Goal: Book appointment/travel/reservation

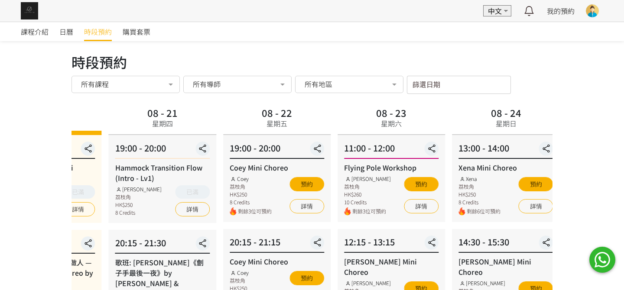
click at [230, 167] on div "Coey Mini Choreo" at bounding box center [277, 167] width 94 height 10
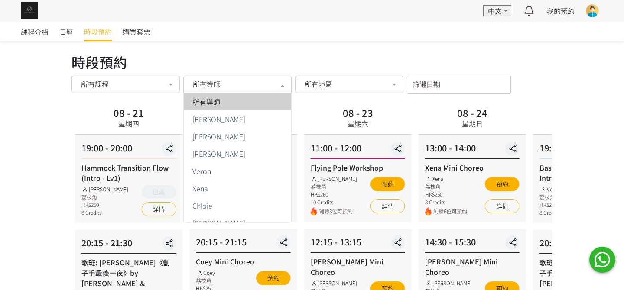
click at [218, 81] on span "所有導師" at bounding box center [207, 84] width 28 height 9
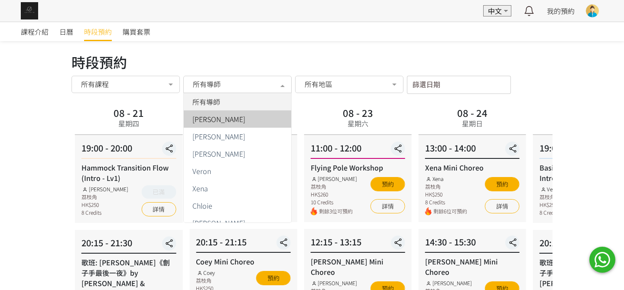
click at [218, 118] on span "[PERSON_NAME]" at bounding box center [218, 119] width 53 height 7
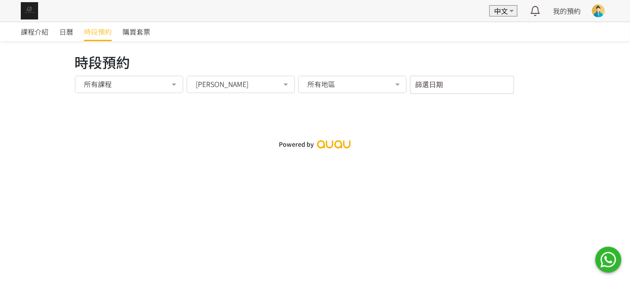
click at [206, 82] on span "[PERSON_NAME]" at bounding box center [222, 84] width 53 height 9
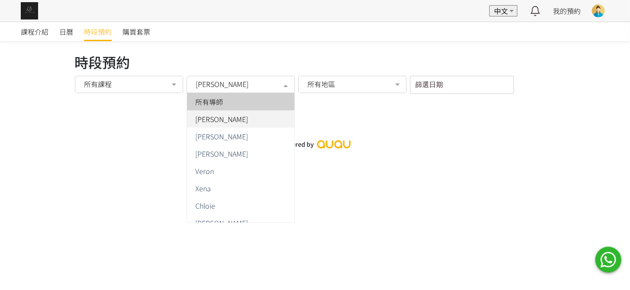
click at [217, 103] on span "所有導師" at bounding box center [210, 101] width 28 height 7
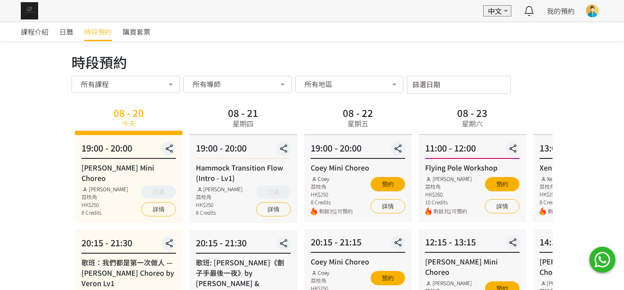
click at [243, 85] on div "所有導師" at bounding box center [237, 84] width 96 height 9
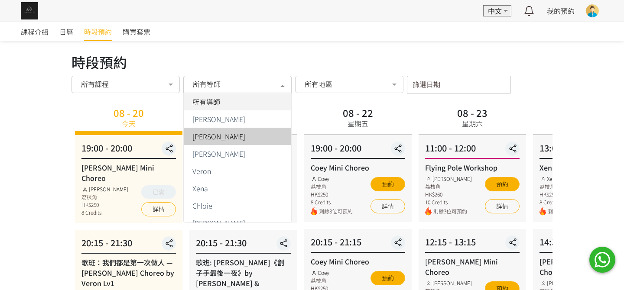
click at [221, 135] on span "[PERSON_NAME]" at bounding box center [218, 136] width 53 height 7
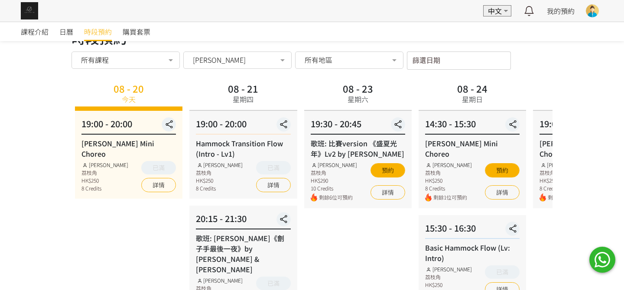
scroll to position [43, 0]
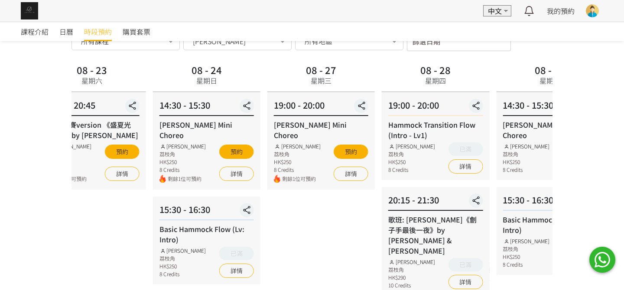
click at [182, 224] on div "Basic Hammock Flow (Lv: Intro)" at bounding box center [206, 234] width 94 height 21
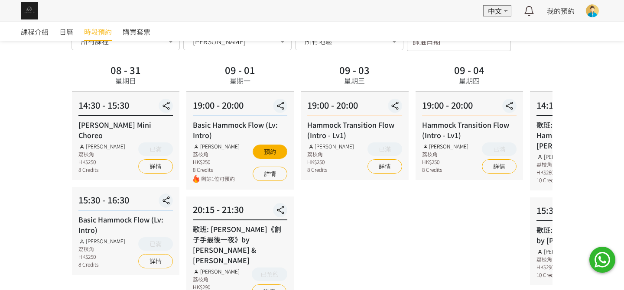
click at [0, 214] on html "EN 中文 最新通知 全部通知 我的預約 已確認預約 查看全部 等候清單 查看全部 過去記錄 Karen Chan Aerialogy HK TT Fly S…" at bounding box center [312, 155] width 624 height 397
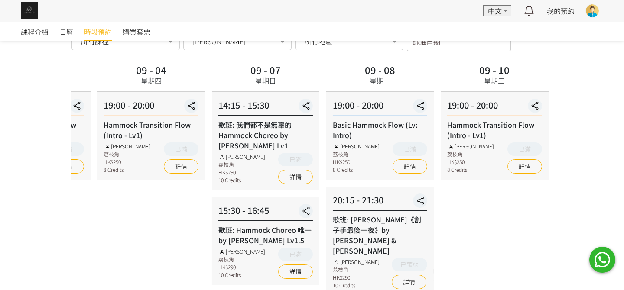
click at [76, 203] on div "09 - 03 星期三 19:00 - 20:00 Hammock Transition Flow (Intro - Lv1) Rachel Ng 荔枝角 H…" at bounding box center [36, 184] width 114 height 244
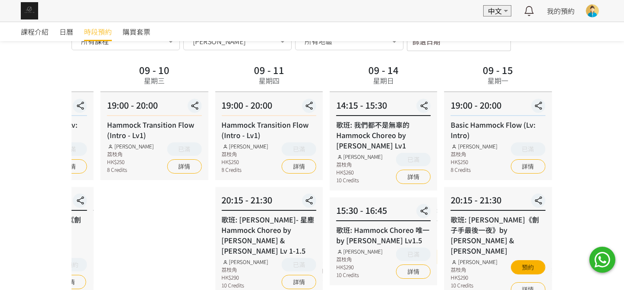
click at [105, 201] on div "09 - 10 星期三 19:00 - 20:00 Hammock Transition Flow (Intro - Lv1) Rachel Ng 荔枝角 H…" at bounding box center [154, 184] width 114 height 244
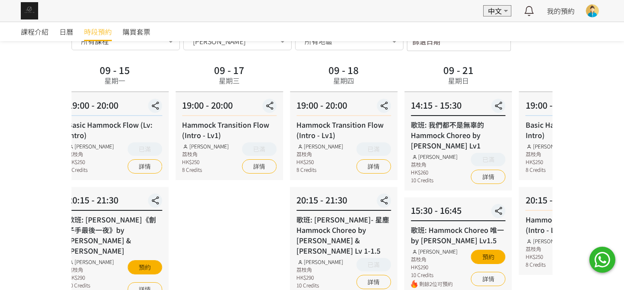
click at [45, 210] on div "課程介紹 日曆 時段預約 購買套票 時段預約 時段預約 所有課程 所有課程 Rachel Mini Choreo 歌班：我們都是第一次做人 — Firdhau…" at bounding box center [312, 167] width 624 height 376
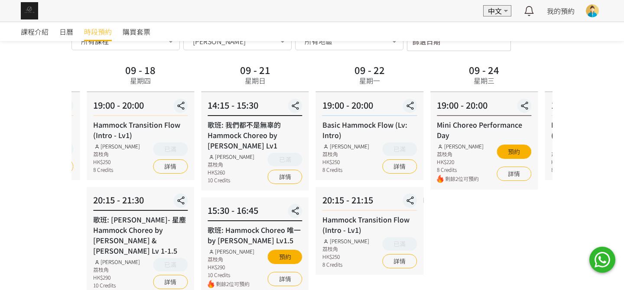
click at [16, 218] on div "課程介紹 日曆 時段預約 購買套票 時段預約 時段預約 所有課程 所有課程 Rachel Mini Choreo 歌班：我們都是第一次做人 — Firdhau…" at bounding box center [312, 167] width 624 height 376
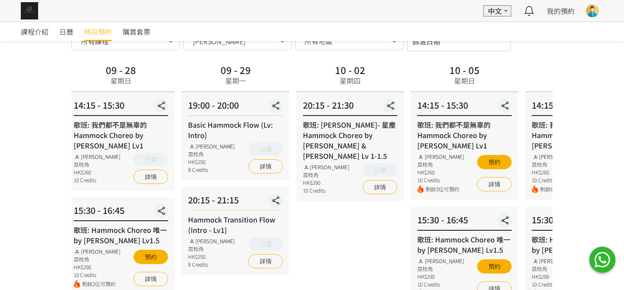
click at [125, 221] on div "15:30 - 16:45 歌班: Hammock Choreo 唯一 by Rachel Lv1.5 Rachel Ng 荔枝角 HK$290 10 Cre…" at bounding box center [120, 246] width 107 height 97
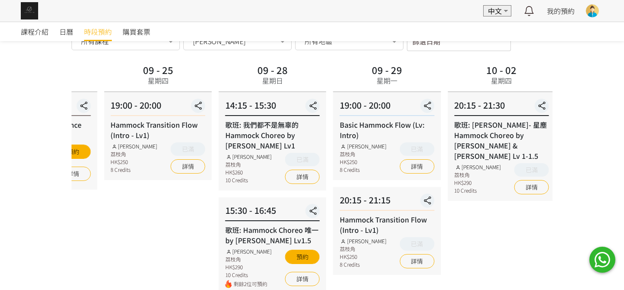
click at [464, 215] on div "10 - 02 星期四 20:15 - 21:30 歌班: 周國賢 - 星塵 Hammock Choreo by Rachel & Veron Lv 1-1.…" at bounding box center [501, 184] width 114 height 244
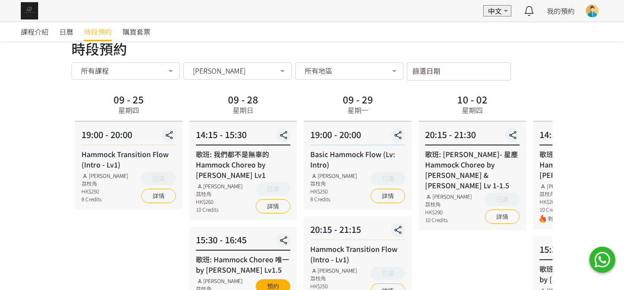
scroll to position [0, 0]
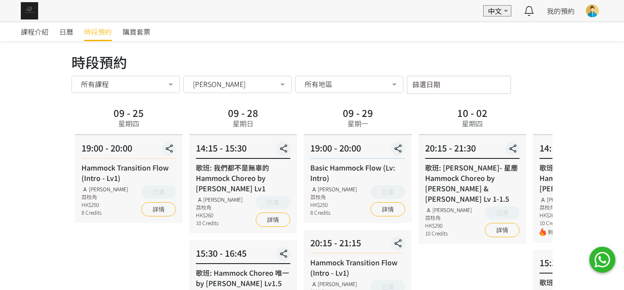
click at [217, 82] on span "[PERSON_NAME]" at bounding box center [219, 84] width 53 height 9
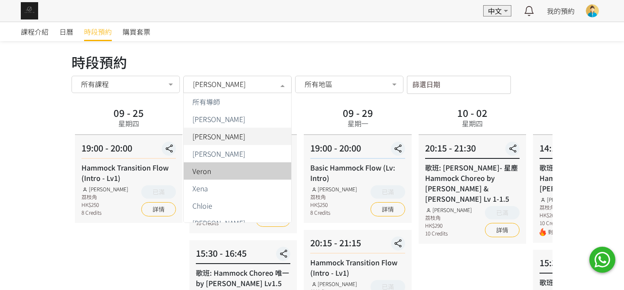
click at [221, 172] on div "Veron" at bounding box center [237, 171] width 97 height 7
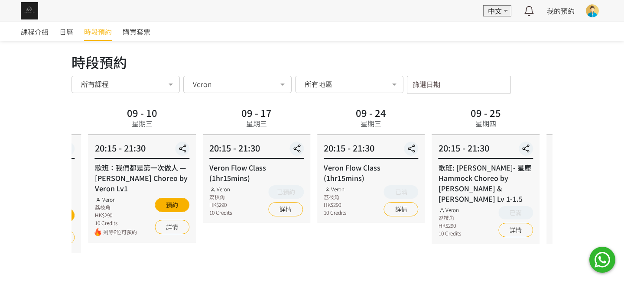
click at [553, 164] on div "歌班: [PERSON_NAME]- 星塵 Hammock Choreo by [PERSON_NAME] & [PERSON_NAME] Lv 1-1.5" at bounding box center [600, 183] width 94 height 42
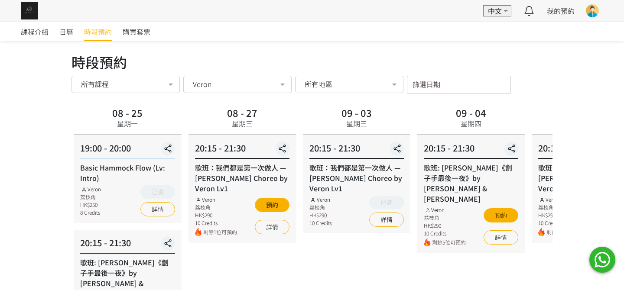
click at [623, 149] on div "課程介紹 日曆 時段預約 購買套票 時段預約 時段預約 所有課程 所有課程 Rachel Mini Choreo 歌班：我們都是第一次做人 — Firdhau…" at bounding box center [312, 205] width 624 height 366
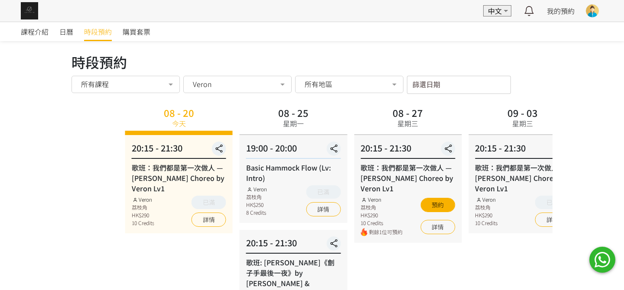
click at [439, 153] on div "20:15 - 21:30 歌班：我們都是第一次做人 — Firdhaus Hammock Choreo by Veron Lv1 Veron 荔枝角 HK$…" at bounding box center [407, 189] width 107 height 108
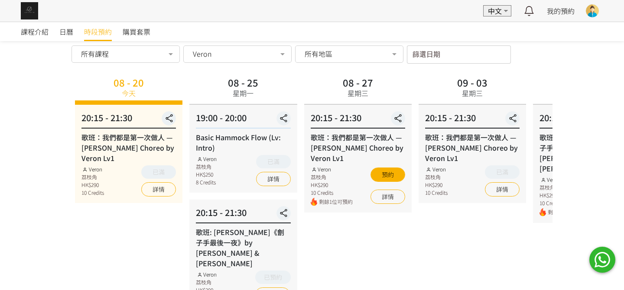
scroll to position [43, 0]
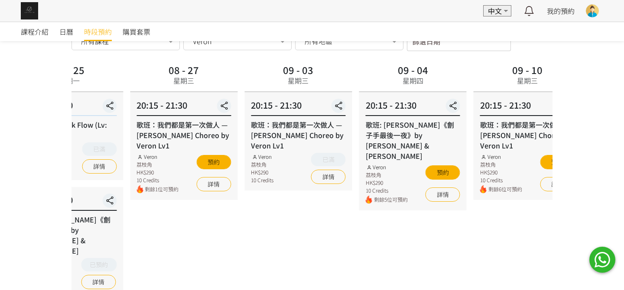
click at [293, 237] on div "09 - 03 星期三 20:15 - 21:30 歌班：我們都是第一次做人 — Firdhaus Hammock Choreo by Veron Lv1 V…" at bounding box center [298, 179] width 114 height 234
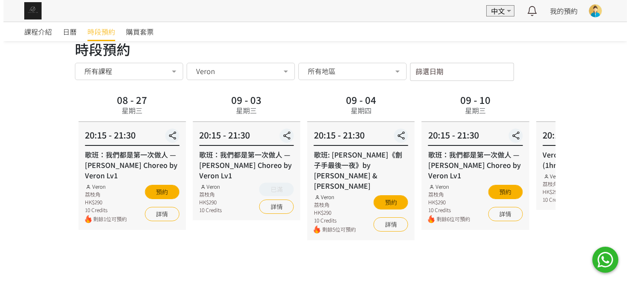
scroll to position [0, 0]
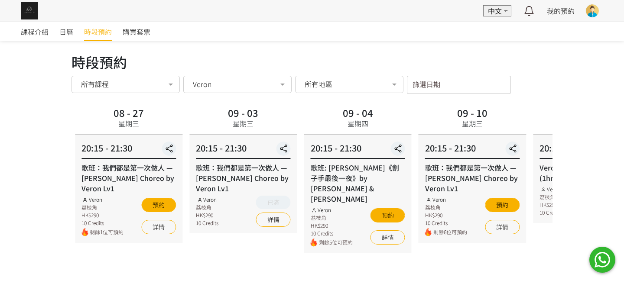
click at [246, 86] on div "Veron" at bounding box center [237, 84] width 96 height 9
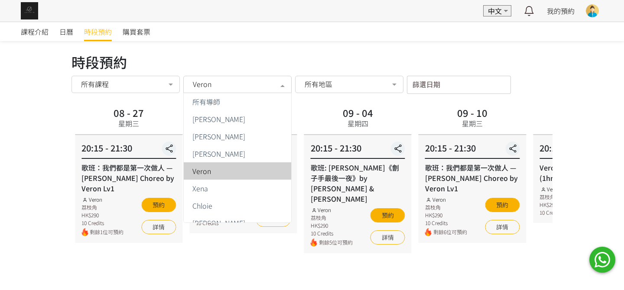
click at [214, 171] on div "Veron" at bounding box center [237, 171] width 97 height 7
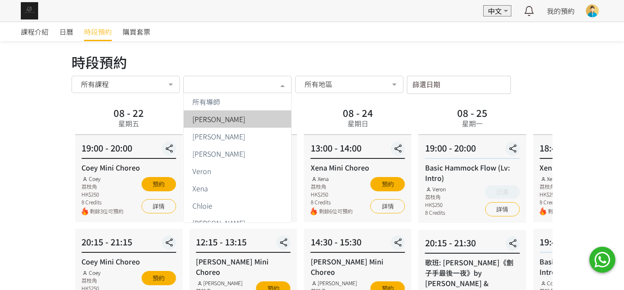
click at [213, 89] on div "所有導師" at bounding box center [237, 84] width 108 height 17
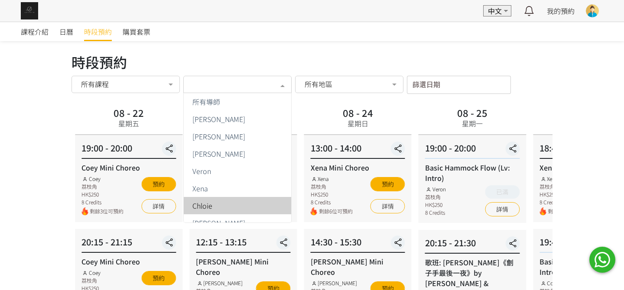
click at [195, 200] on span "Chloie" at bounding box center [237, 205] width 107 height 17
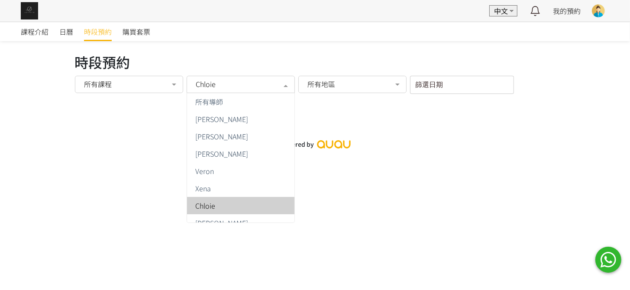
click at [221, 88] on div "Chloie" at bounding box center [241, 84] width 108 height 17
click at [226, 221] on span "[PERSON_NAME]" at bounding box center [222, 223] width 53 height 7
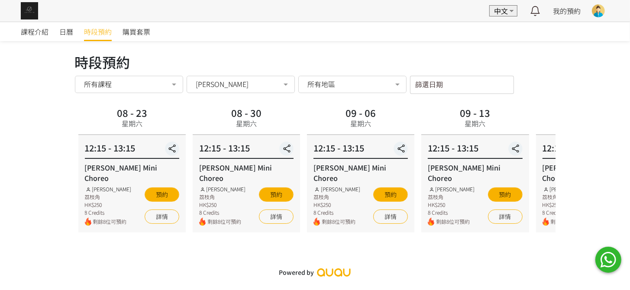
click at [227, 85] on span "[PERSON_NAME]" at bounding box center [222, 84] width 53 height 9
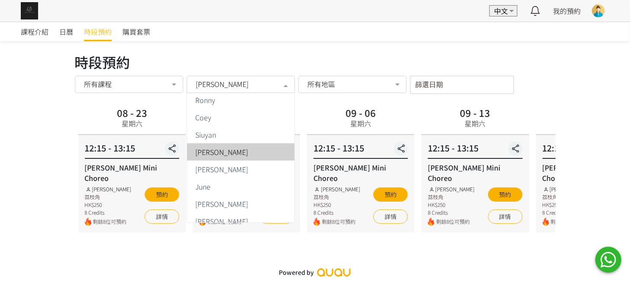
scroll to position [260, 0]
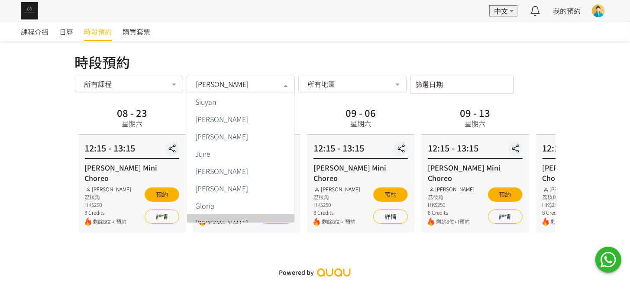
click at [224, 251] on div "課程介紹 日曆 時段預約 購買套票 時段預約 時段預約 所有課程 所有課程 Rachel Mini Choreo 歌班：我們都是第一次做人 — Firdhau…" at bounding box center [315, 152] width 630 height 260
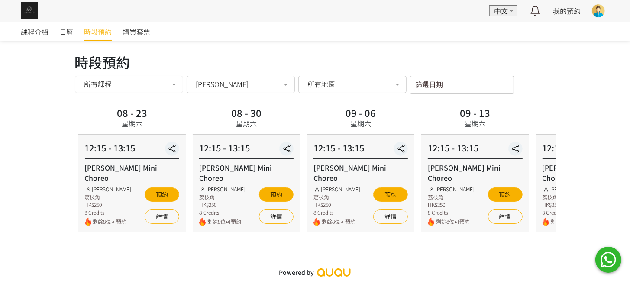
click at [220, 85] on span "[PERSON_NAME]" at bounding box center [222, 84] width 53 height 9
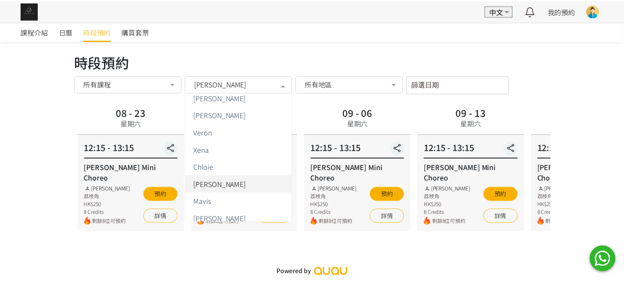
scroll to position [0, 0]
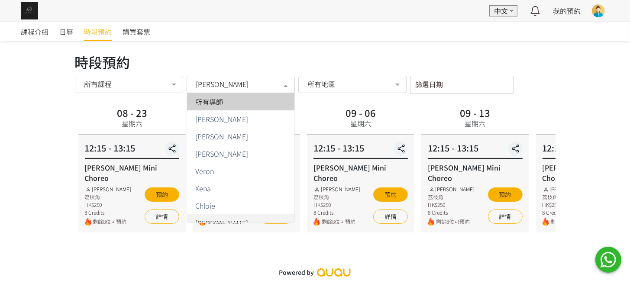
drag, startPoint x: 217, startPoint y: 106, endPoint x: 214, endPoint y: 116, distance: 10.4
click at [218, 105] on span "所有導師" at bounding box center [210, 101] width 28 height 7
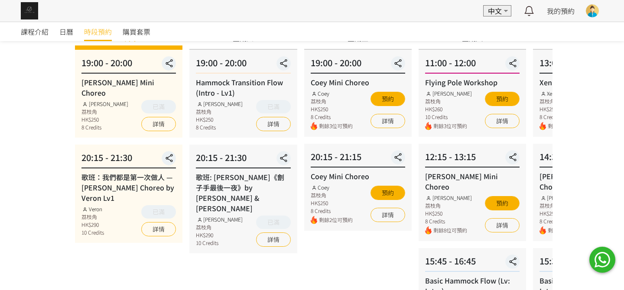
scroll to position [87, 0]
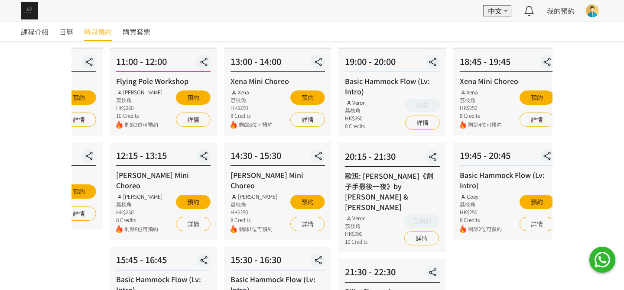
drag, startPoint x: 396, startPoint y: 149, endPoint x: 88, endPoint y: 177, distance: 309.3
click at [88, 177] on div "20:15 - 21:15 Coey Mini Choreo Coey 荔枝角 HK$250 8 Credits 剩餘2位可預約 預約 詳情" at bounding box center [48, 186] width 107 height 87
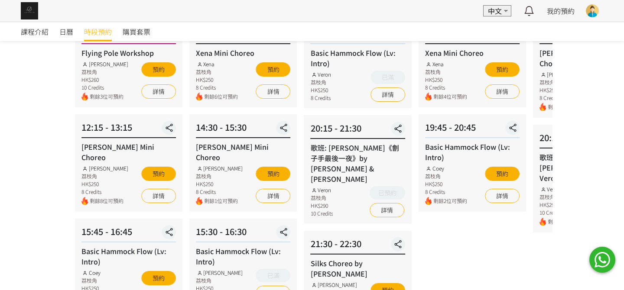
scroll to position [130, 0]
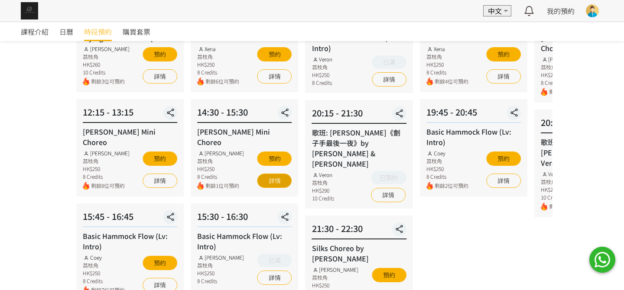
click at [262, 174] on link "詳情" at bounding box center [274, 181] width 35 height 14
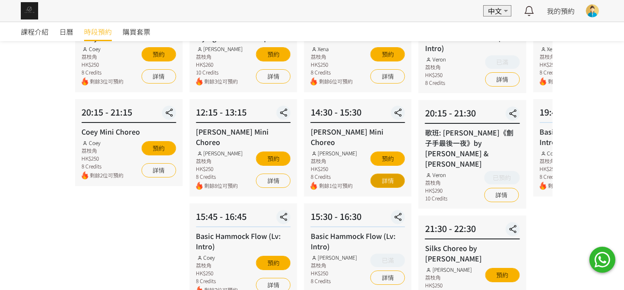
scroll to position [0, 0]
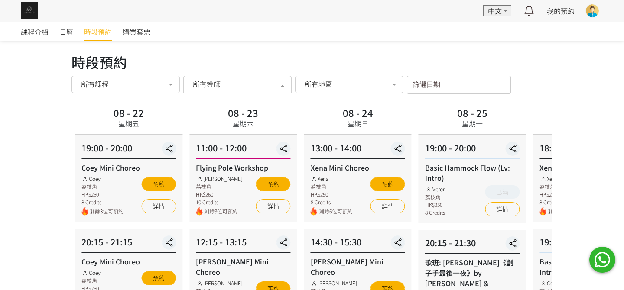
click at [223, 90] on div "所有導師" at bounding box center [237, 84] width 108 height 17
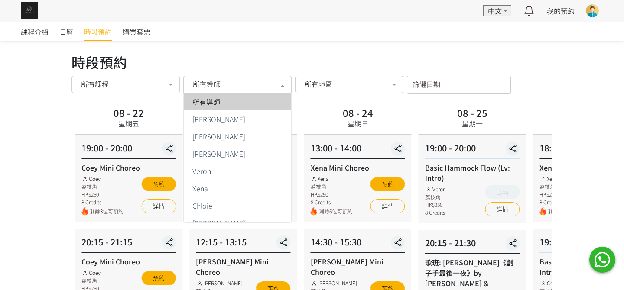
click at [219, 104] on span "所有導師" at bounding box center [206, 101] width 28 height 7
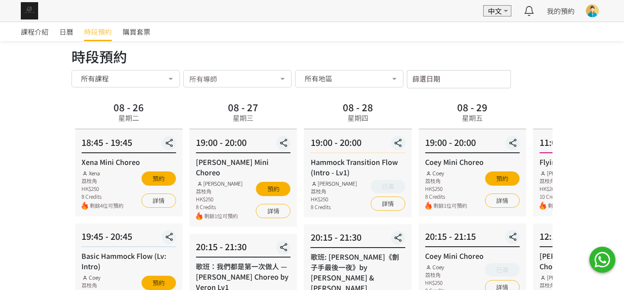
scroll to position [43, 0]
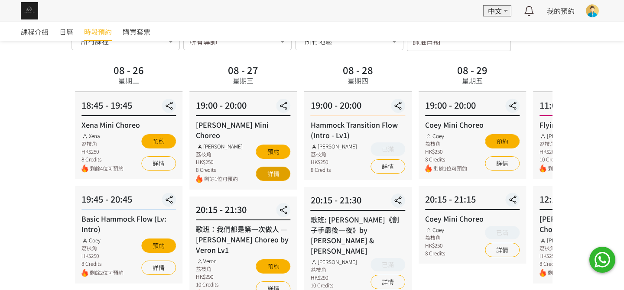
click at [282, 167] on link "詳情" at bounding box center [273, 174] width 35 height 14
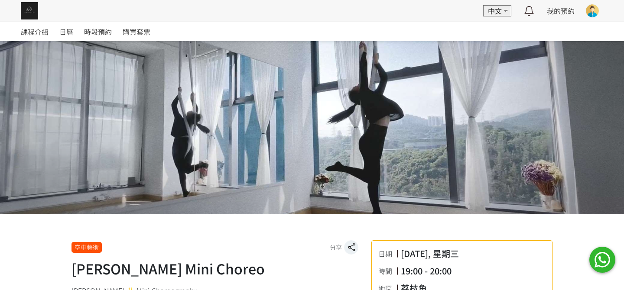
scroll to position [173, 0]
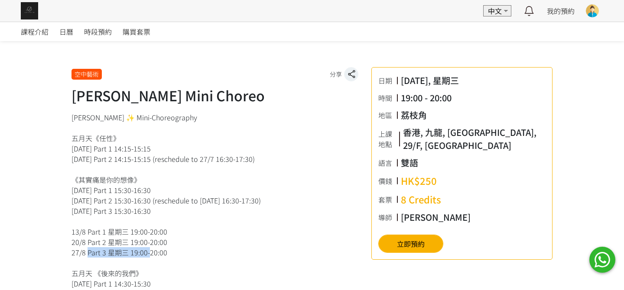
drag, startPoint x: 84, startPoint y: 249, endPoint x: 144, endPoint y: 255, distance: 60.5
click at [144, 255] on div "Rachel ✨ Mini-Choreography 五月天《任性》 13/7 星期日 Part 1 14:15-15:15 20/7 星期日 Part 2 …" at bounding box center [214, 283] width 287 height 343
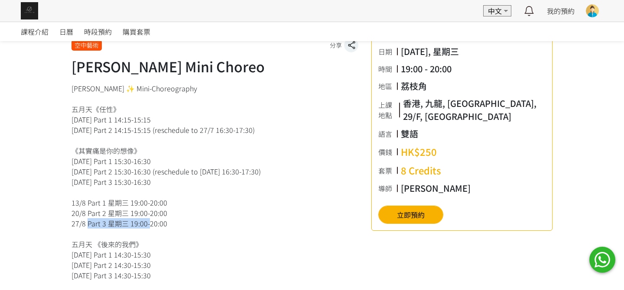
scroll to position [216, 0]
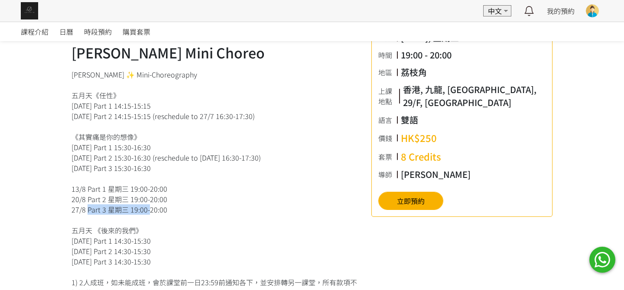
click at [26, 14] on img at bounding box center [29, 10] width 17 height 17
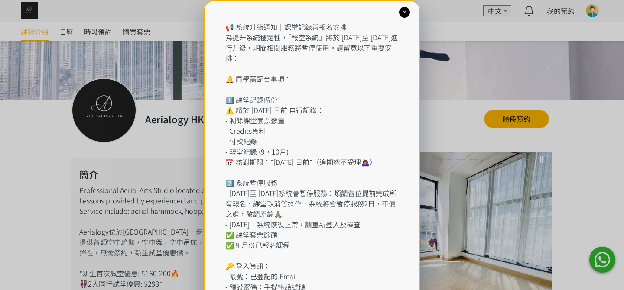
scroll to position [216, 0]
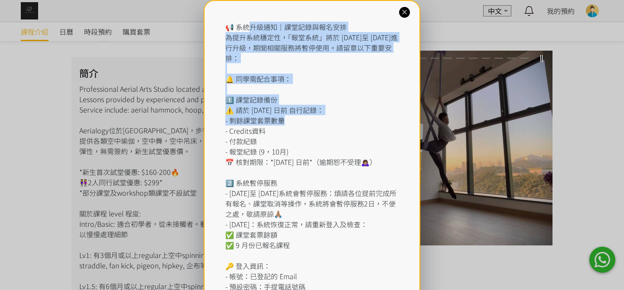
drag, startPoint x: 247, startPoint y: 31, endPoint x: 287, endPoint y: 123, distance: 100.7
click at [287, 123] on div "📢 系統升級通知｜課堂記錄與報名安排 為提升系統穩定性，「報堂系統」將於 [DATE]至 [DATE]進行升級，期間相關服務將暫停使用。請留意以下重要安排： …" at bounding box center [311, 188] width 173 height 333
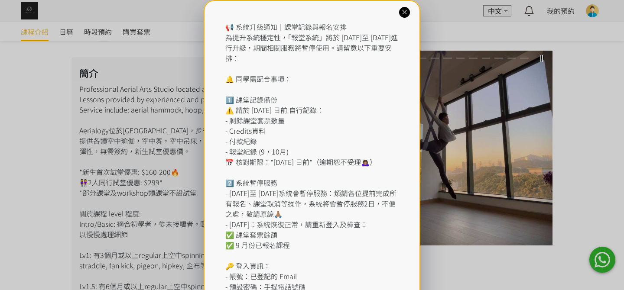
click at [319, 140] on div "📢 系統升級通知｜課堂記錄與報名安排 為提升系統穩定性，「報堂系統」將於 [DATE]至 [DATE]進行升級，期間相關服務將暫停使用。請留意以下重要安排： …" at bounding box center [311, 188] width 173 height 333
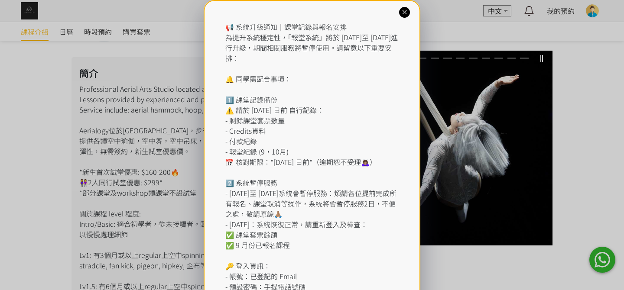
drag, startPoint x: 225, startPoint y: 136, endPoint x: 274, endPoint y: 147, distance: 50.3
click at [279, 146] on div "📢 系統升級通知｜課堂記錄與報名安排 為提升系統穩定性，「報堂系統」將於 [DATE]至 [DATE]進行升級，期間相關服務將暫停使用。請留意以下重要安排： …" at bounding box center [311, 188] width 173 height 333
drag, startPoint x: 260, startPoint y: 146, endPoint x: 232, endPoint y: 142, distance: 27.9
click at [232, 142] on div "📢 系統升級通知｜課堂記錄與報名安排 為提升系統穩定性，「報堂系統」將於 [DATE]至 [DATE]進行升級，期間相關服務將暫停使用。請留意以下重要安排： …" at bounding box center [311, 188] width 173 height 333
click at [345, 168] on div "📢 系統升級通知｜課堂記錄與報名安排 為提升系統穩定性，「報堂系統」將於 [DATE]至 [DATE]進行升級，期間相關服務將暫停使用。請留意以下重要安排： …" at bounding box center [311, 188] width 173 height 333
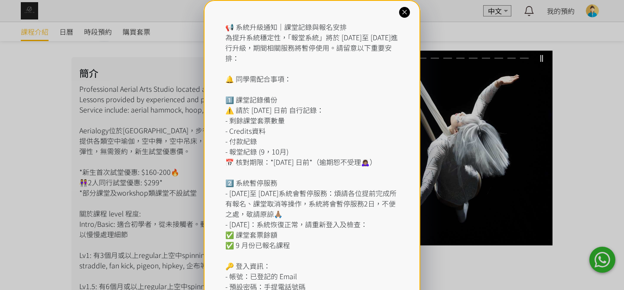
drag, startPoint x: 285, startPoint y: 172, endPoint x: 246, endPoint y: 133, distance: 56.1
click at [246, 133] on div "📢 系統升級通知｜課堂記錄與報名安排 為提升系統穩定性，「報堂系統」將於 [DATE]至 [DATE]進行升級，期間相關服務將暫停使用。請留意以下重要安排： …" at bounding box center [311, 188] width 173 height 333
click at [348, 161] on div "📢 系統升級通知｜課堂記錄與報名安排 為提升系統穩定性，「報堂系統」將於 [DATE]至 [DATE]進行升級，期間相關服務將暫停使用。請留意以下重要安排： …" at bounding box center [311, 188] width 173 height 333
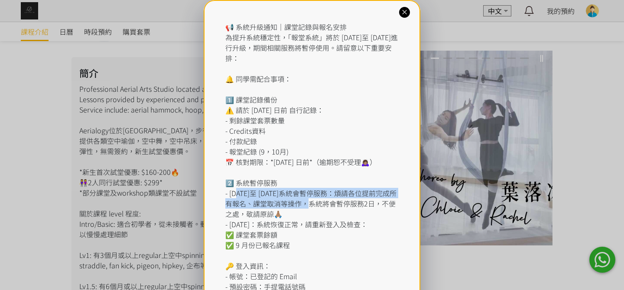
drag, startPoint x: 236, startPoint y: 208, endPoint x: 322, endPoint y: 215, distance: 86.1
click at [322, 215] on div "📢 系統升級通知｜課堂記錄與報名安排 為提升系統穩定性，「報堂系統」將於 [DATE]至 [DATE]進行升級，期間相關服務將暫停使用。請留意以下重要安排： …" at bounding box center [311, 188] width 173 height 333
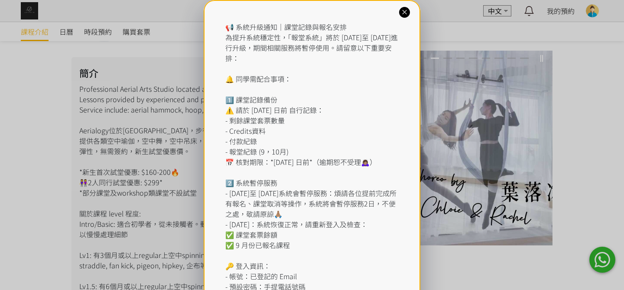
click at [361, 222] on div "📢 系統升級通知｜課堂記錄與報名安排 為提升系統穩定性，「報堂系統」將於 [DATE]至 [DATE]進行升級，期間相關服務將暫停使用。請留意以下重要安排： …" at bounding box center [311, 188] width 173 height 333
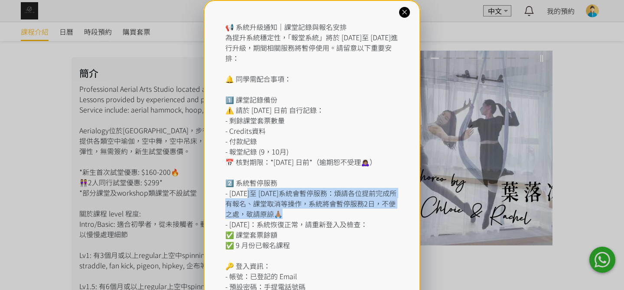
drag, startPoint x: 313, startPoint y: 224, endPoint x: 245, endPoint y: 206, distance: 69.9
click at [245, 206] on div "📢 系統升級通知｜課堂記錄與報名安排 為提升系統穩定性，「報堂系統」將於 [DATE]至 [DATE]進行升級，期間相關服務將暫停使用。請留意以下重要安排： …" at bounding box center [311, 188] width 173 height 333
click at [359, 218] on div "📢 系統升級通知｜課堂記錄與報名安排 為提升系統穩定性，「報堂系統」將於 [DATE]至 [DATE]進行升級，期間相關服務將暫停使用。請留意以下重要安排： …" at bounding box center [311, 188] width 173 height 333
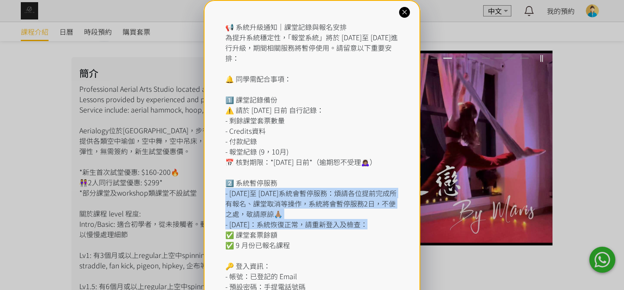
drag, startPoint x: 368, startPoint y: 239, endPoint x: 283, endPoint y: 223, distance: 86.5
click at [283, 223] on div "📢 系統升級通知｜課堂記錄與報名安排 為提升系統穩定性，「報堂系統」將於 [DATE]至 [DATE]進行升級，期間相關服務將暫停使用。請留意以下重要安排： …" at bounding box center [311, 188] width 173 height 333
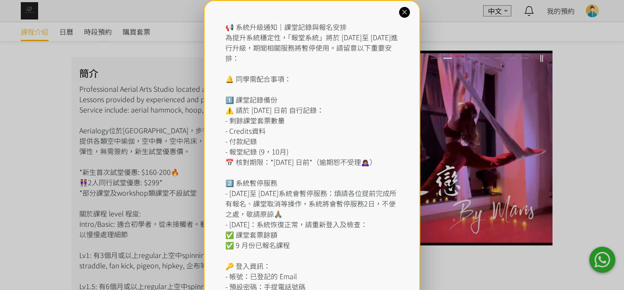
click at [336, 243] on div "📢 系統升級通知｜課堂記錄與報名安排 為提升系統穩定性，「報堂系統」將於 [DATE]至 [DATE]進行升級，期間相關服務將暫停使用。請留意以下重要安排： …" at bounding box center [311, 188] width 173 height 333
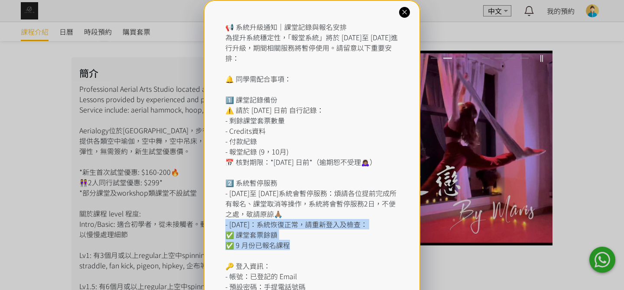
drag, startPoint x: 312, startPoint y: 251, endPoint x: 221, endPoint y: 231, distance: 93.3
click at [221, 231] on div "📢 系統升級通知｜課堂記錄與報名安排 為提升系統穩定性，「報堂系統」將於 [DATE]至 [DATE]進行升級，期間相關服務將暫停使用。請留意以下重要安排： …" at bounding box center [312, 193] width 217 height 386
click at [253, 239] on div "📢 系統升級通知｜課堂記錄與報名安排 為提升系統穩定性，「報堂系統」將於 [DATE]至 [DATE]進行升級，期間相關服務將暫停使用。請留意以下重要安排： …" at bounding box center [311, 188] width 173 height 333
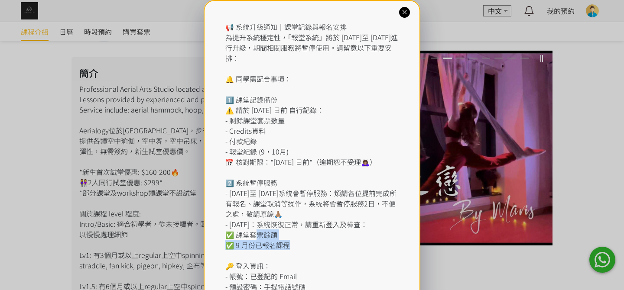
drag, startPoint x: 288, startPoint y: 255, endPoint x: 256, endPoint y: 243, distance: 34.1
click at [253, 244] on div "📢 系統升級通知｜課堂記錄與報名安排 為提升系統穩定性，「報堂系統」將於 [DATE]至 [DATE]進行升級，期間相關服務將暫停使用。請留意以下重要安排： …" at bounding box center [311, 188] width 173 height 333
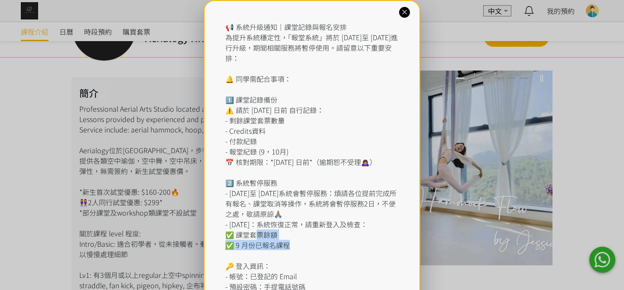
scroll to position [130, 0]
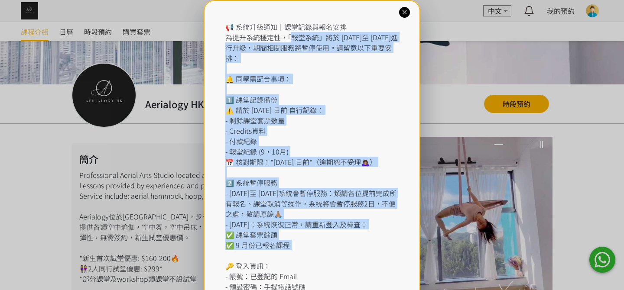
drag, startPoint x: 295, startPoint y: 34, endPoint x: 305, endPoint y: 263, distance: 229.0
click at [305, 263] on div "📢 系統升級通知｜課堂記錄與報名安排 為提升系統穩定性，「報堂系統」將於 [DATE]至 [DATE]進行升級，期間相關服務將暫停使用。請留意以下重要安排： …" at bounding box center [311, 188] width 173 height 333
click at [318, 252] on div "📢 系統升級通知｜課堂記錄與報名安排 為提升系統穩定性，「報堂系統」將於 [DATE]至 [DATE]進行升級，期間相關服務將暫停使用。請留意以下重要安排： …" at bounding box center [311, 188] width 173 height 333
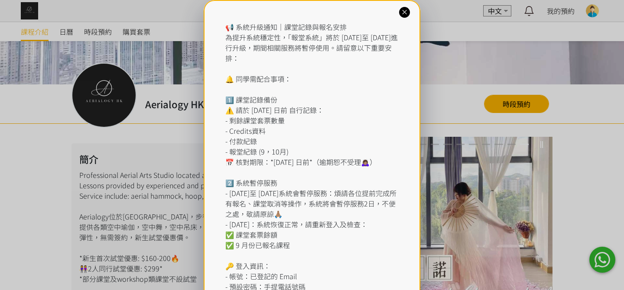
click at [405, 12] on icon at bounding box center [404, 12] width 8 height 8
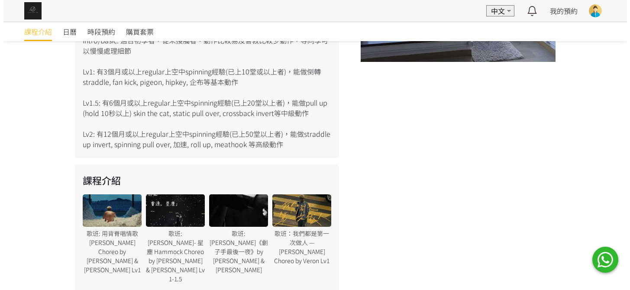
scroll to position [431, 0]
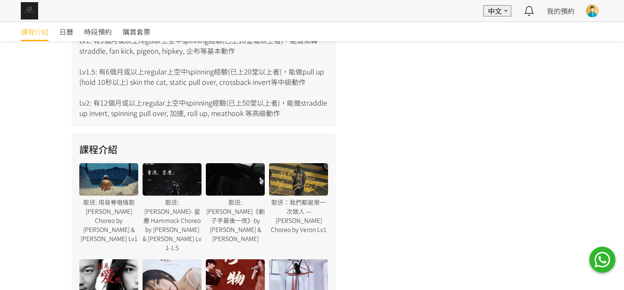
click at [248, 188] on div at bounding box center [235, 179] width 59 height 32
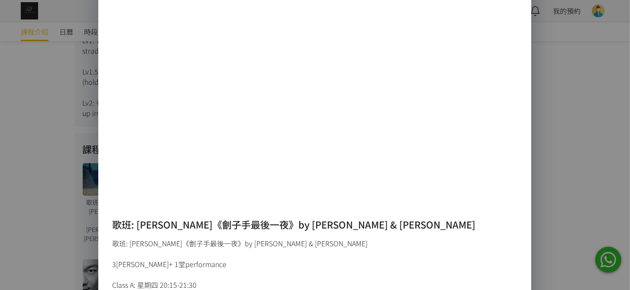
scroll to position [130, 0]
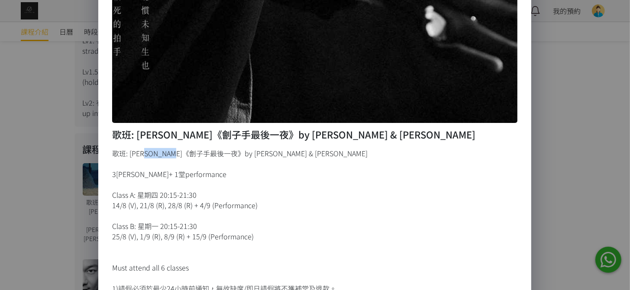
drag, startPoint x: 155, startPoint y: 156, endPoint x: 253, endPoint y: 166, distance: 98.8
click at [201, 154] on div "歌班: [PERSON_NAME]《劊子手最後一夜》by [PERSON_NAME] & [PERSON_NAME] 3[PERSON_NAME]+ 1堂pe…" at bounding box center [315, 252] width 406 height 208
click at [284, 162] on div "歌班: [PERSON_NAME]《劊子手最後一夜》by [PERSON_NAME] & [PERSON_NAME] 3[PERSON_NAME]+ 1堂pe…" at bounding box center [315, 252] width 406 height 208
drag, startPoint x: 269, startPoint y: 158, endPoint x: 159, endPoint y: 152, distance: 109.8
click at [159, 152] on div "歌班: [PERSON_NAME]《劊子手最後一夜》by [PERSON_NAME] & [PERSON_NAME] 3[PERSON_NAME]+ 1堂pe…" at bounding box center [315, 252] width 406 height 208
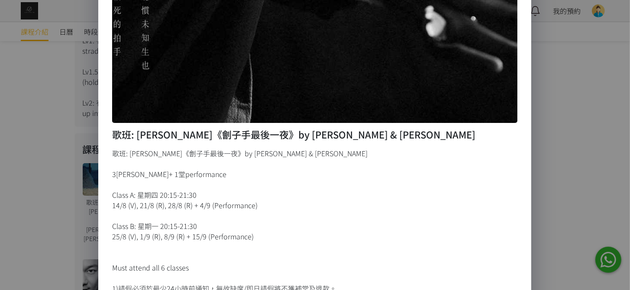
click at [155, 159] on div "歌班: [PERSON_NAME]《劊子手最後一夜》by [PERSON_NAME] & [PERSON_NAME] 3[PERSON_NAME]+ 1堂pe…" at bounding box center [315, 252] width 406 height 208
drag, startPoint x: 157, startPoint y: 153, endPoint x: 205, endPoint y: 152, distance: 47.7
click at [205, 152] on div "歌班: [PERSON_NAME]《劊子手最後一夜》by [PERSON_NAME] & [PERSON_NAME] 3[PERSON_NAME]+ 1堂pe…" at bounding box center [315, 252] width 406 height 208
drag, startPoint x: 125, startPoint y: 196, endPoint x: 209, endPoint y: 191, distance: 84.2
click at [209, 191] on div "歌班: [PERSON_NAME]《劊子手最後一夜》by [PERSON_NAME] & [PERSON_NAME] 3[PERSON_NAME]+ 1堂pe…" at bounding box center [315, 252] width 406 height 208
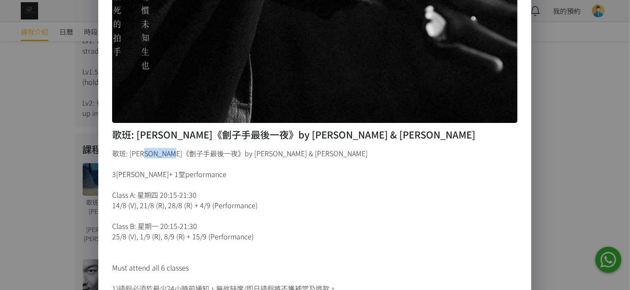
click at [209, 191] on div "歌班: [PERSON_NAME]《劊子手最後一夜》by [PERSON_NAME] & [PERSON_NAME] 3[PERSON_NAME]+ 1堂pe…" at bounding box center [315, 252] width 406 height 208
drag, startPoint x: 231, startPoint y: 203, endPoint x: 191, endPoint y: 205, distance: 39.9
click at [87, 189] on div "歌班: [PERSON_NAME]《劊子手最後一夜》by [PERSON_NAME] & [PERSON_NAME] 歌班: [PERSON_NAME]《劊子…" at bounding box center [315, 145] width 630 height 290
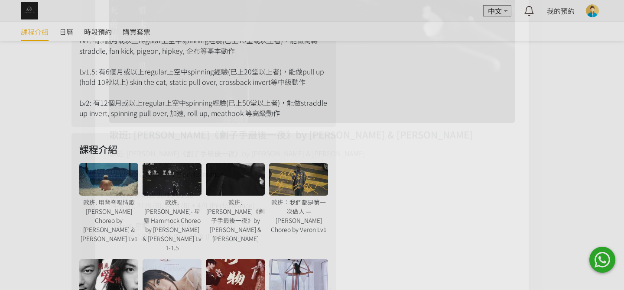
click at [288, 210] on div "歌班：我們都是第一次做人 — [PERSON_NAME] Choreo by Veron Lv1" at bounding box center [298, 216] width 59 height 36
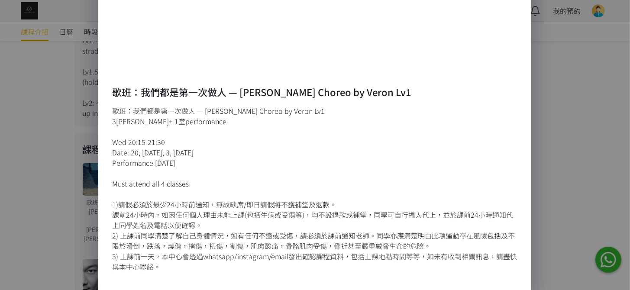
scroll to position [173, 0]
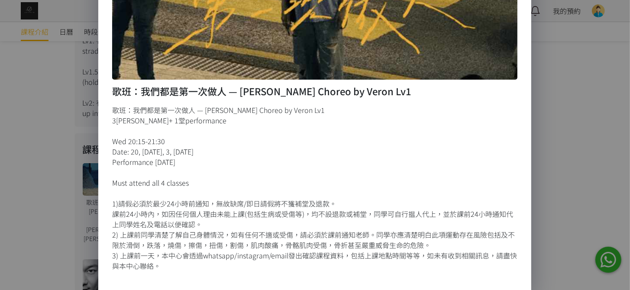
drag, startPoint x: 131, startPoint y: 151, endPoint x: 211, endPoint y: 161, distance: 80.8
click at [192, 154] on div "歌班：我們都是第一次做人 — [PERSON_NAME] Choreo by Veron Lv1 3[PERSON_NAME]+ 1堂performance …" at bounding box center [315, 188] width 406 height 166
click at [220, 163] on div "歌班：我們都是第一次做人 — [PERSON_NAME] Choreo by Veron Lv1 3[PERSON_NAME]+ 1堂performance …" at bounding box center [315, 188] width 406 height 166
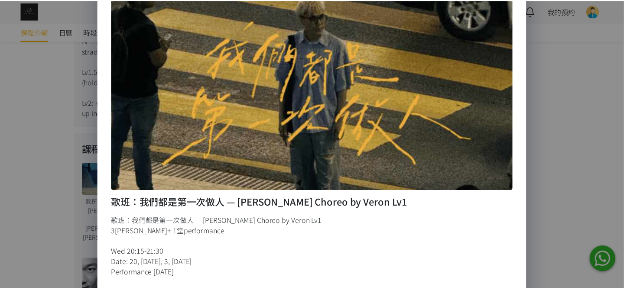
scroll to position [0, 0]
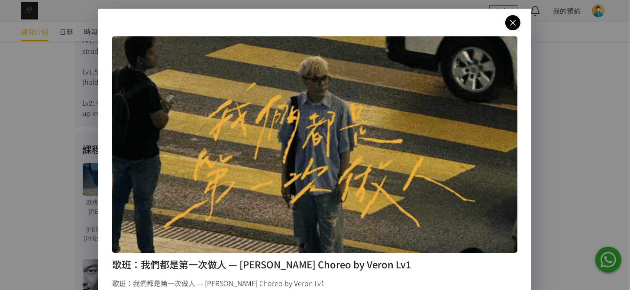
click at [513, 24] on icon at bounding box center [513, 22] width 15 height 11
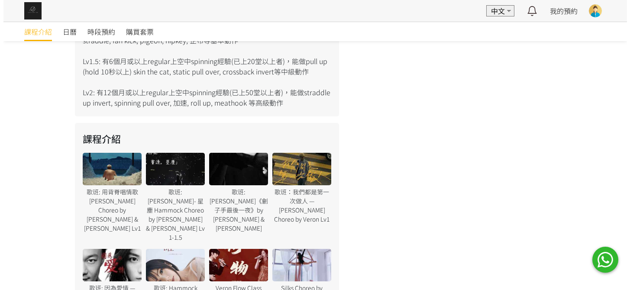
scroll to position [474, 0]
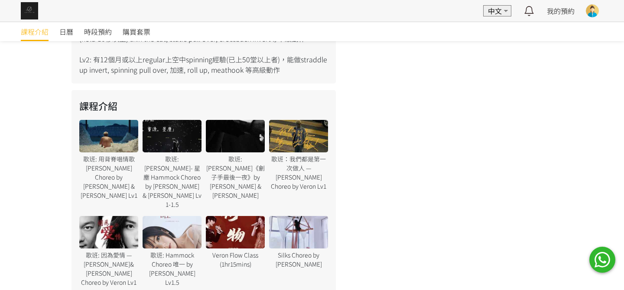
click at [118, 216] on div at bounding box center [108, 232] width 59 height 32
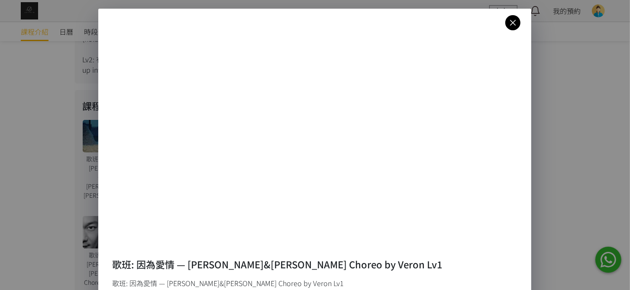
scroll to position [173, 0]
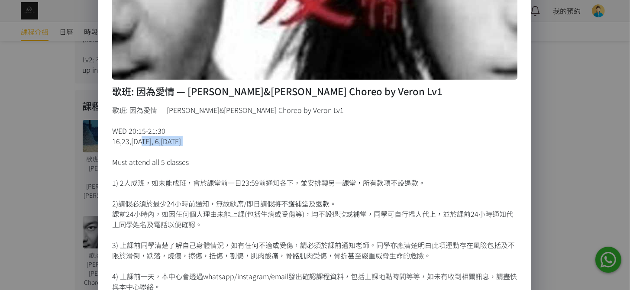
drag, startPoint x: 133, startPoint y: 137, endPoint x: 292, endPoint y: 159, distance: 160.4
click at [279, 156] on div "歌班: 因為愛情 — [PERSON_NAME]&[PERSON_NAME] Choreo by Veron Lv1 WED 20:15-21:30 16,2…" at bounding box center [315, 198] width 406 height 187
drag, startPoint x: 292, startPoint y: 159, endPoint x: 310, endPoint y: 146, distance: 21.5
click at [294, 158] on div "歌班: 因為愛情 — [PERSON_NAME]&[PERSON_NAME] Choreo by Veron Lv1 WED 20:15-21:30 16,2…" at bounding box center [315, 198] width 406 height 187
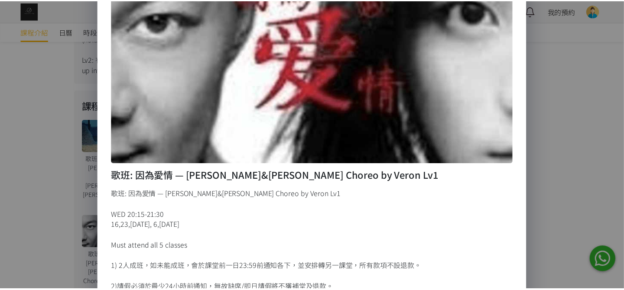
scroll to position [0, 0]
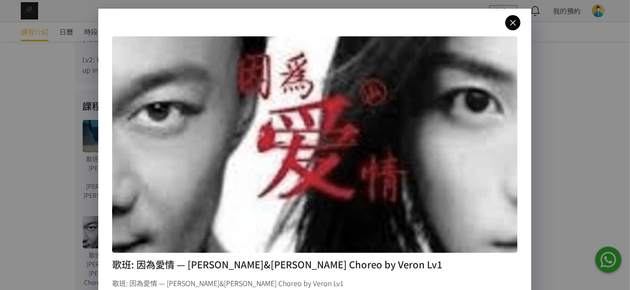
click at [507, 24] on icon at bounding box center [513, 22] width 15 height 11
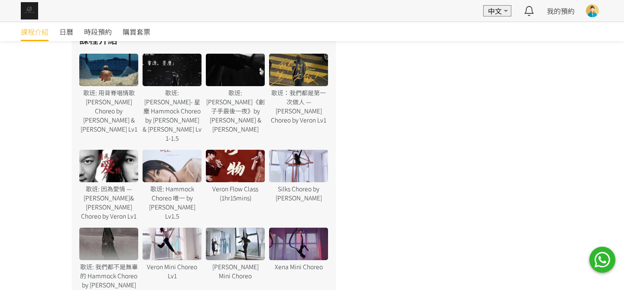
scroll to position [561, 0]
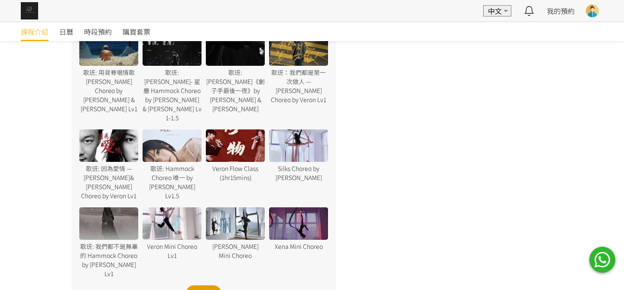
click at [196, 286] on div "更多" at bounding box center [203, 293] width 35 height 14
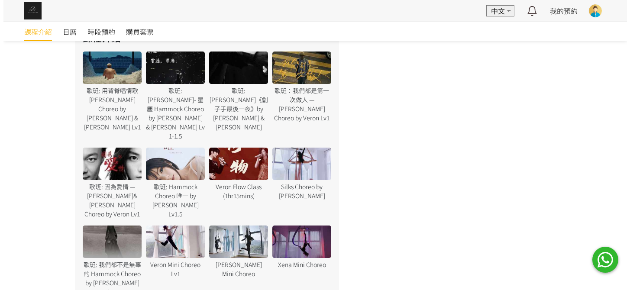
scroll to position [431, 0]
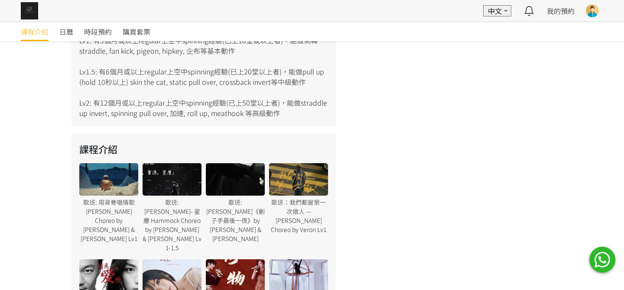
click at [128, 194] on div at bounding box center [108, 179] width 59 height 32
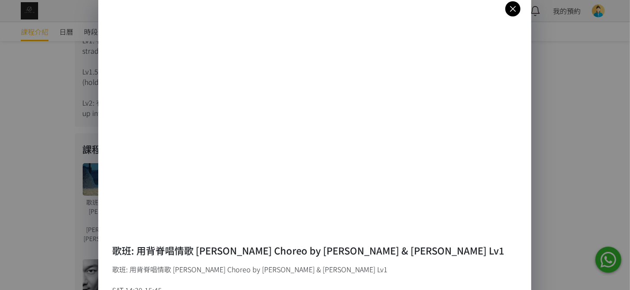
scroll to position [0, 0]
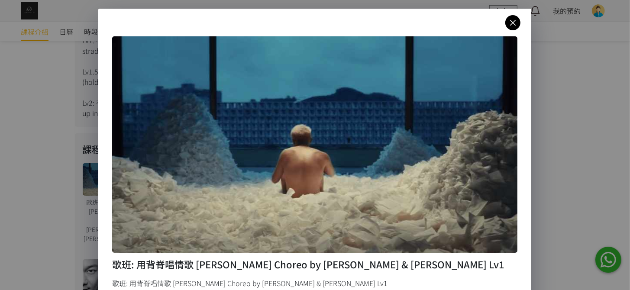
click at [507, 27] on icon at bounding box center [513, 22] width 15 height 11
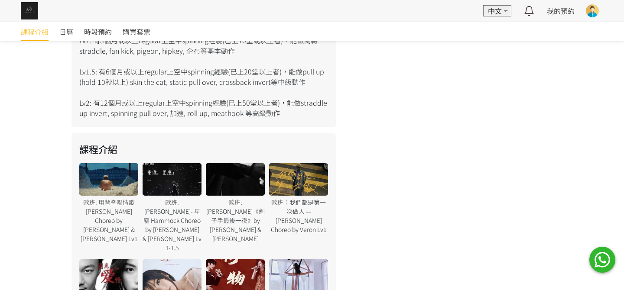
click at [287, 184] on div at bounding box center [298, 179] width 59 height 32
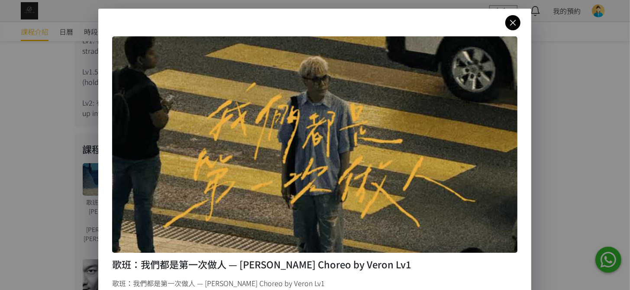
click at [507, 26] on icon at bounding box center [513, 22] width 15 height 11
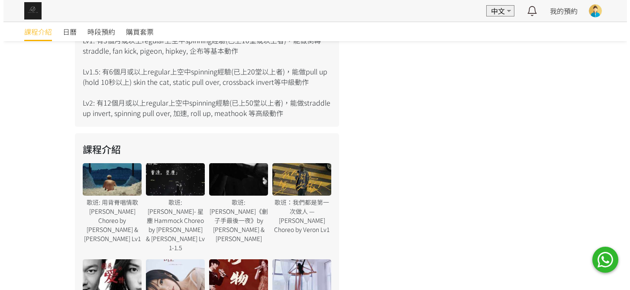
scroll to position [604, 0]
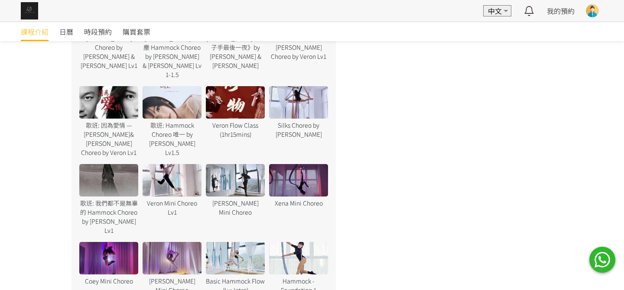
click at [259, 86] on div at bounding box center [235, 102] width 59 height 32
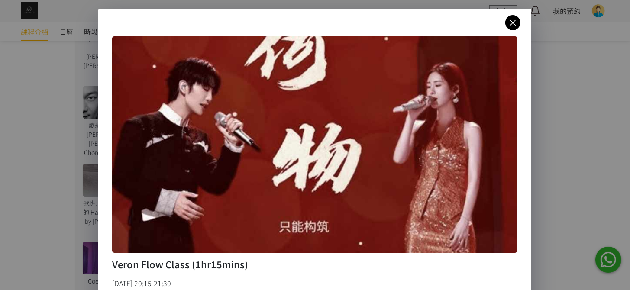
scroll to position [87, 0]
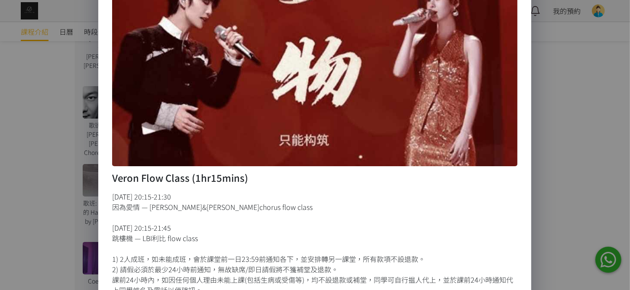
drag, startPoint x: 197, startPoint y: 234, endPoint x: 115, endPoint y: 221, distance: 82.8
click at [115, 221] on div "[DATE] 20:15-21:30 因為愛情 — [PERSON_NAME]&[PERSON_NAME]chorus flow class [DATE] 2…" at bounding box center [315, 265] width 406 height 146
click at [270, 238] on div "[DATE] 20:15-21:30 因為愛情 — [PERSON_NAME]&[PERSON_NAME]chorus flow class [DATE] 2…" at bounding box center [315, 265] width 406 height 146
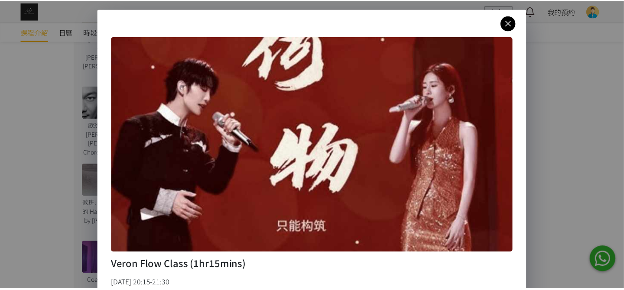
scroll to position [0, 0]
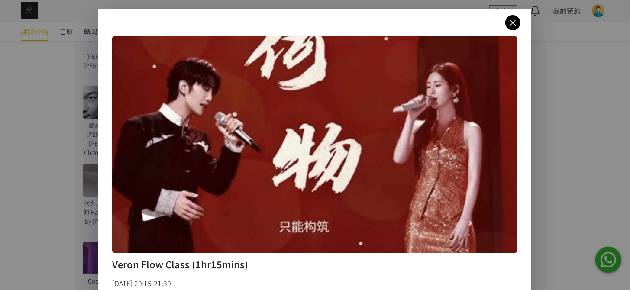
click at [522, 19] on div "Veron Flow Class (1hr15mins) [DATE] 20:15-21:30 因為愛情 — [PERSON_NAME]&[PERSON_NA…" at bounding box center [314, 227] width 433 height 436
click at [512, 28] on link at bounding box center [513, 22] width 15 height 15
